Goal: Transaction & Acquisition: Book appointment/travel/reservation

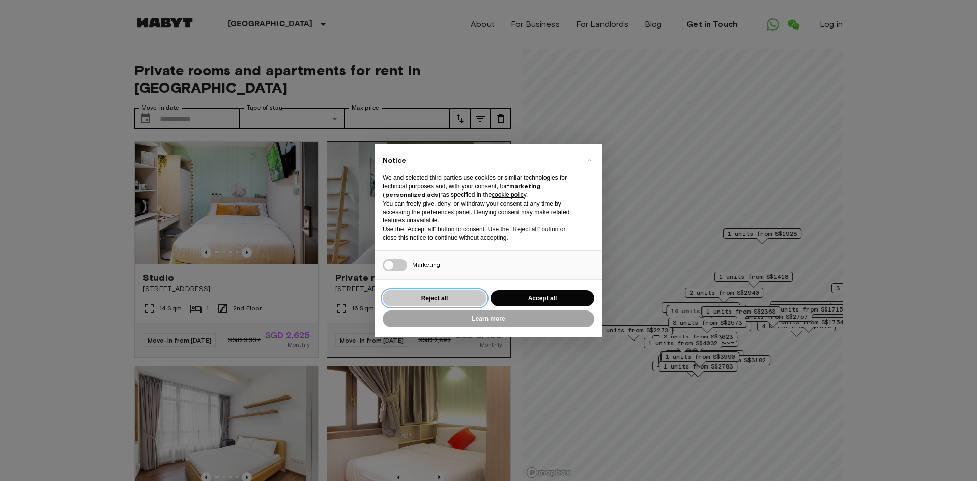
click at [448, 305] on button "Reject all" at bounding box center [435, 298] width 104 height 17
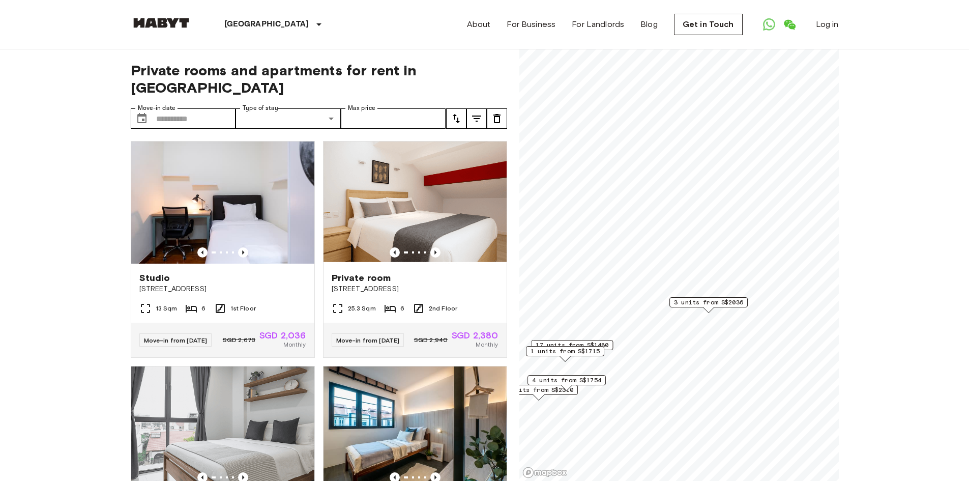
click at [709, 302] on span "3 units from S$2036" at bounding box center [708, 302] width 69 height 9
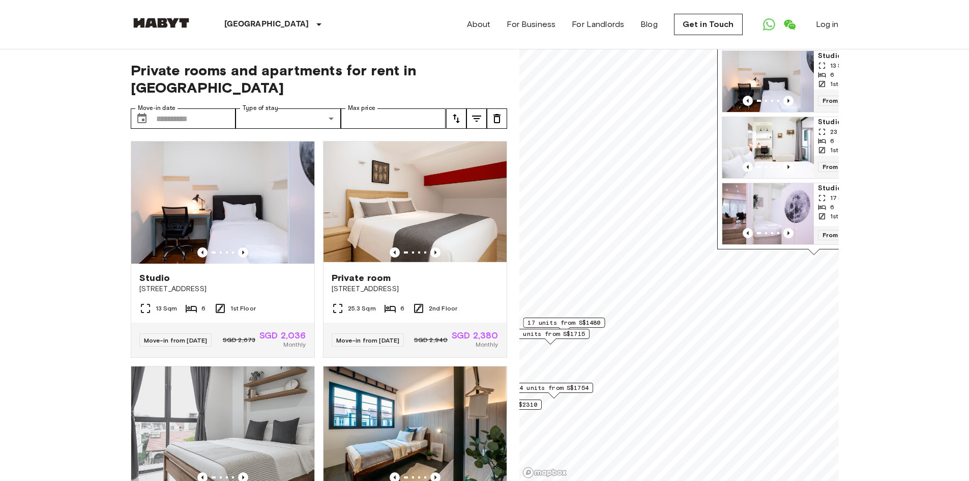
click at [551, 337] on span "1 units from S$1715" at bounding box center [550, 333] width 69 height 9
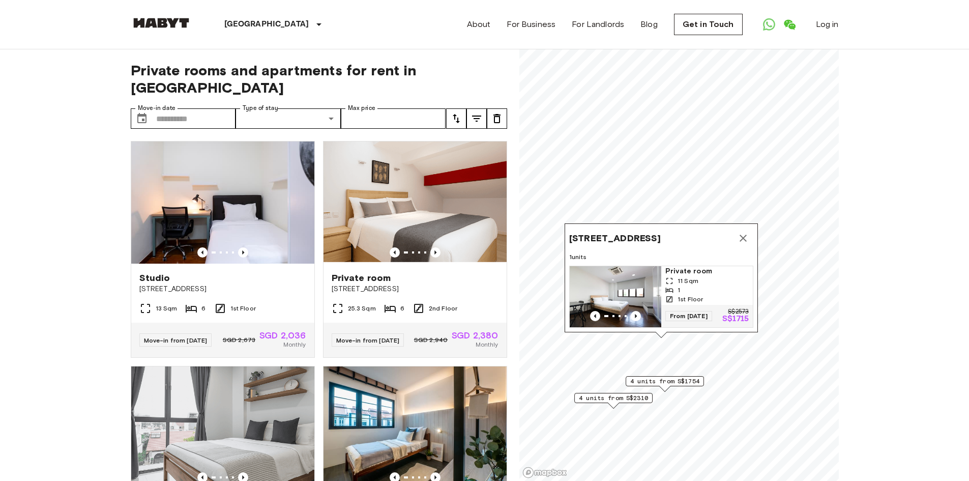
drag, startPoint x: 568, startPoint y: 296, endPoint x: 676, endPoint y: 289, distance: 108.5
click at [679, 295] on span "1st Floor" at bounding box center [690, 299] width 25 height 9
click at [744, 232] on icon "Map marker" at bounding box center [743, 238] width 12 height 12
